Goal: Connect with others: Connect with others

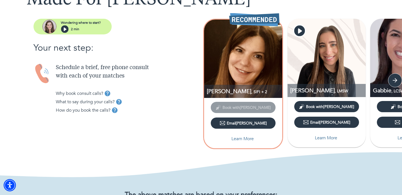
scroll to position [54, 0]
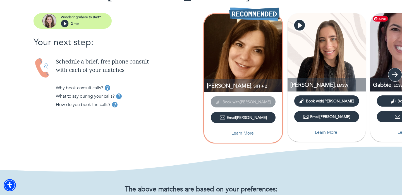
click at [396, 76] on icon "button" at bounding box center [395, 75] width 6 height 6
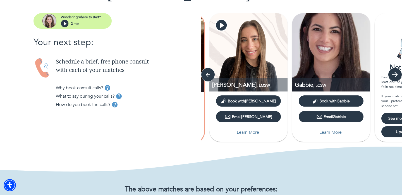
click at [396, 76] on icon "button" at bounding box center [395, 75] width 6 height 6
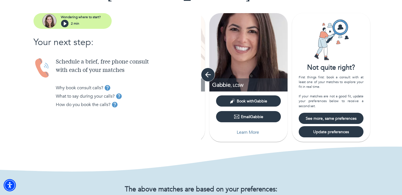
click at [208, 73] on icon "button" at bounding box center [208, 74] width 8 height 8
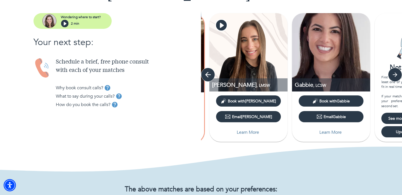
click at [208, 73] on icon "button" at bounding box center [208, 74] width 8 height 8
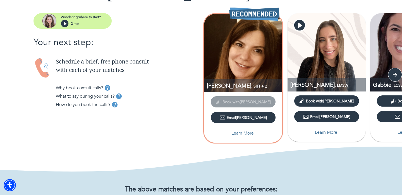
click at [242, 133] on p "Learn More" at bounding box center [243, 133] width 22 height 7
select select "2"
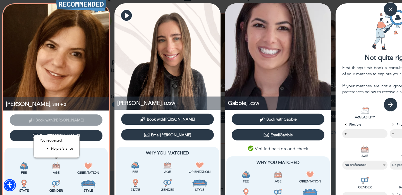
scroll to position [3, 0]
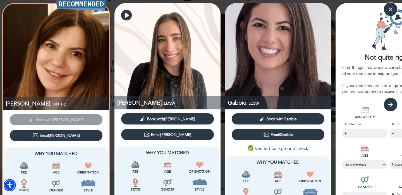
click at [53, 135] on div "Email [PERSON_NAME]" at bounding box center [56, 135] width 47 height 6
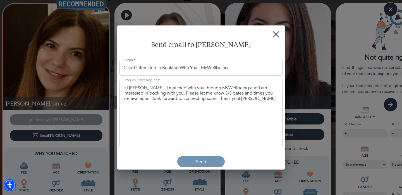
click at [200, 162] on p "Send" at bounding box center [201, 161] width 10 height 7
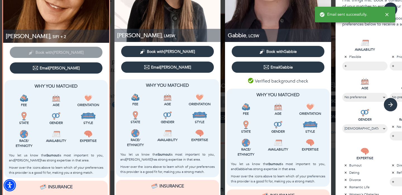
scroll to position [175, 0]
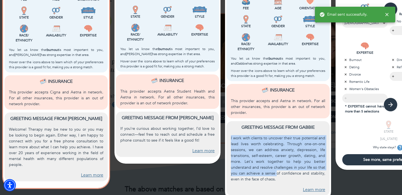
drag, startPoint x: 277, startPoint y: 133, endPoint x: 277, endPoint y: 175, distance: 42.2
click at [277, 175] on div "Greeting message from Gabbie I work with clients to uncover their true potentia…" at bounding box center [278, 158] width 103 height 75
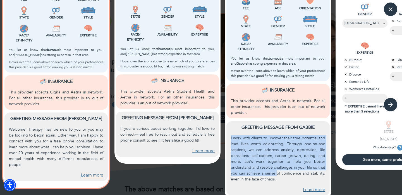
click at [277, 175] on p "I work with clients to uncover their true potential and lead lives worth celebr…" at bounding box center [278, 158] width 94 height 47
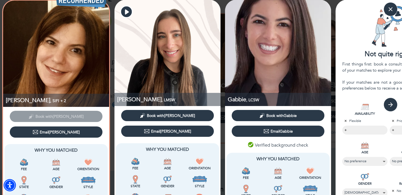
scroll to position [0, 0]
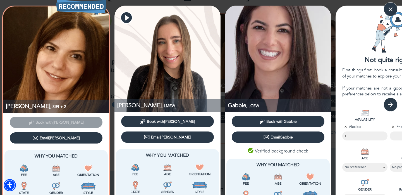
click at [279, 135] on div "Email Gabbie" at bounding box center [278, 137] width 29 height 6
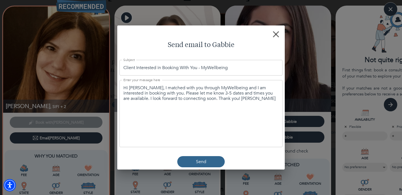
click at [211, 164] on span "Send" at bounding box center [201, 161] width 43 height 7
